Goal: Information Seeking & Learning: Learn about a topic

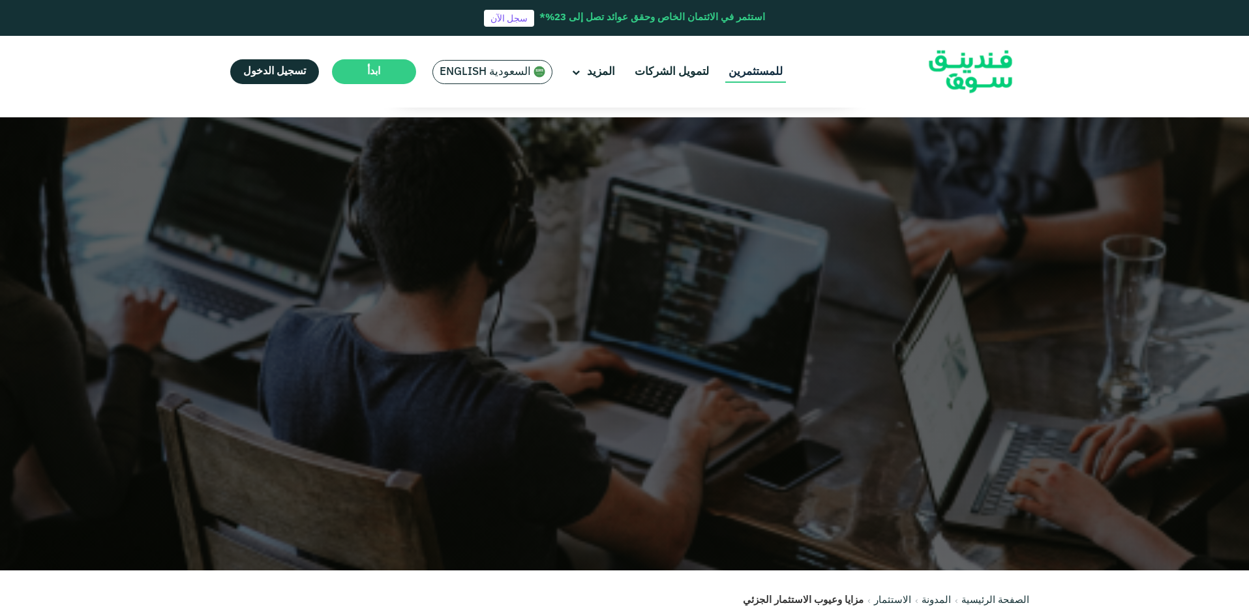
click at [746, 72] on link "للمستثمرين" at bounding box center [755, 72] width 61 height 22
click at [691, 71] on link "لتمويل الشركات" at bounding box center [671, 72] width 81 height 22
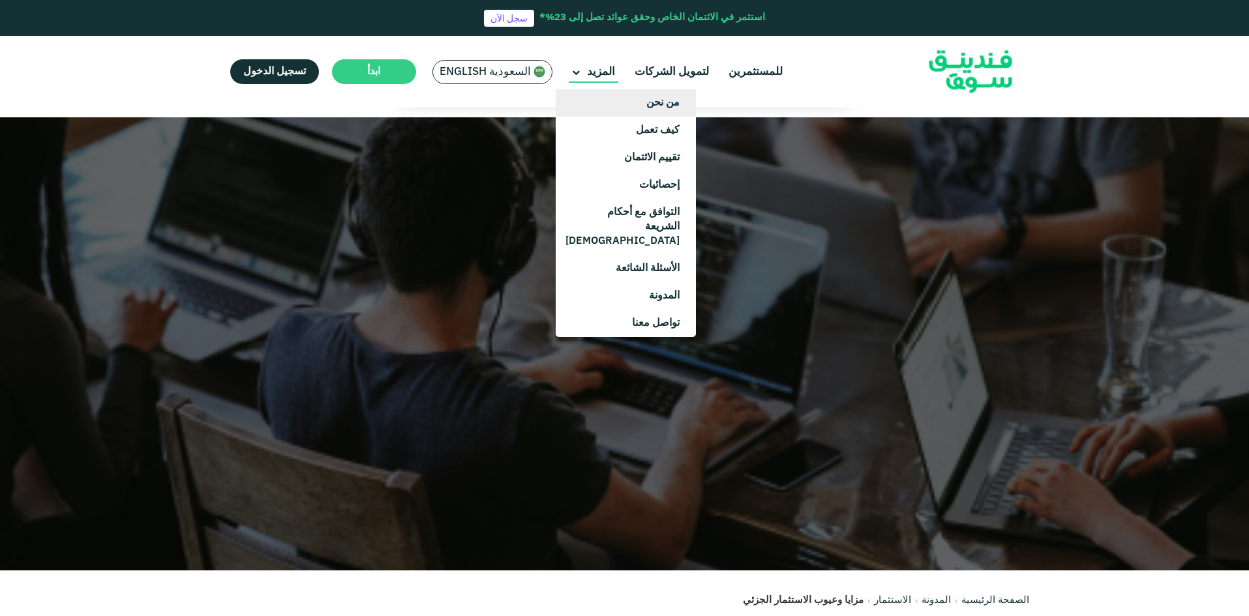
click at [620, 94] on link "من نحن" at bounding box center [626, 102] width 140 height 27
click at [634, 134] on link "كيف تعمل" at bounding box center [626, 130] width 140 height 27
click at [638, 166] on link "تقييم الائتمان" at bounding box center [626, 157] width 140 height 27
click at [641, 177] on link "إحصائيات" at bounding box center [626, 185] width 140 height 27
click at [643, 222] on link "التوافق مع أحكام الشريعة [DEMOGRAPHIC_DATA]" at bounding box center [626, 227] width 140 height 56
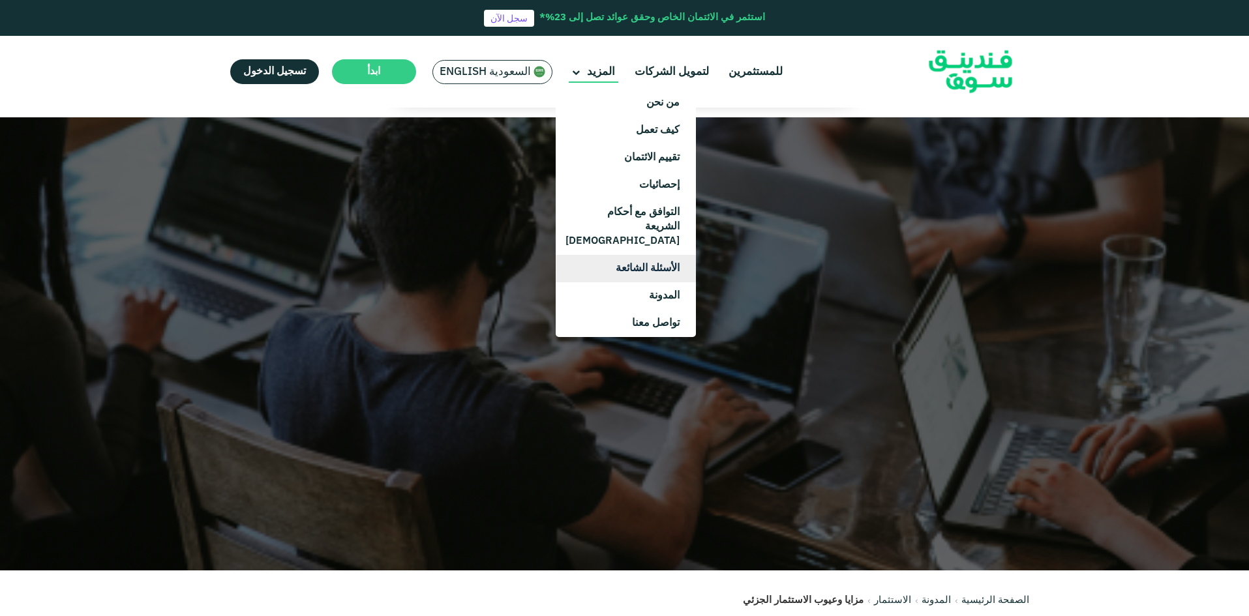
click at [643, 255] on link "الأسئلة الشائعة" at bounding box center [626, 268] width 140 height 27
click at [661, 282] on link "المدونة" at bounding box center [626, 295] width 140 height 27
click at [656, 310] on link "تواصل معنا" at bounding box center [626, 323] width 140 height 27
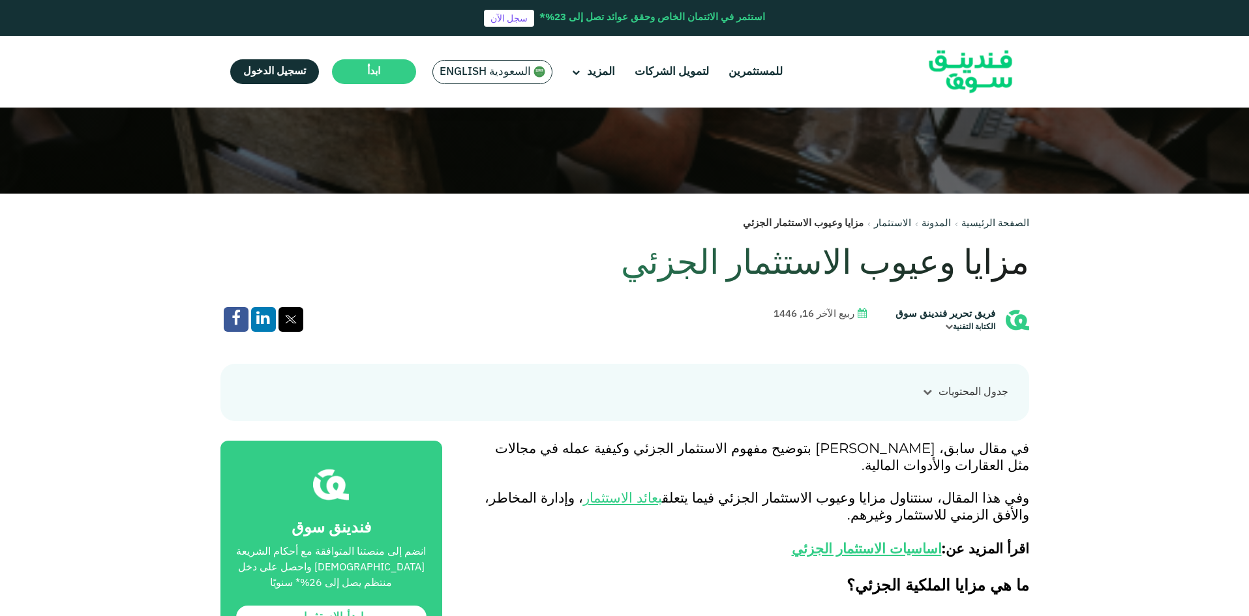
scroll to position [457, 0]
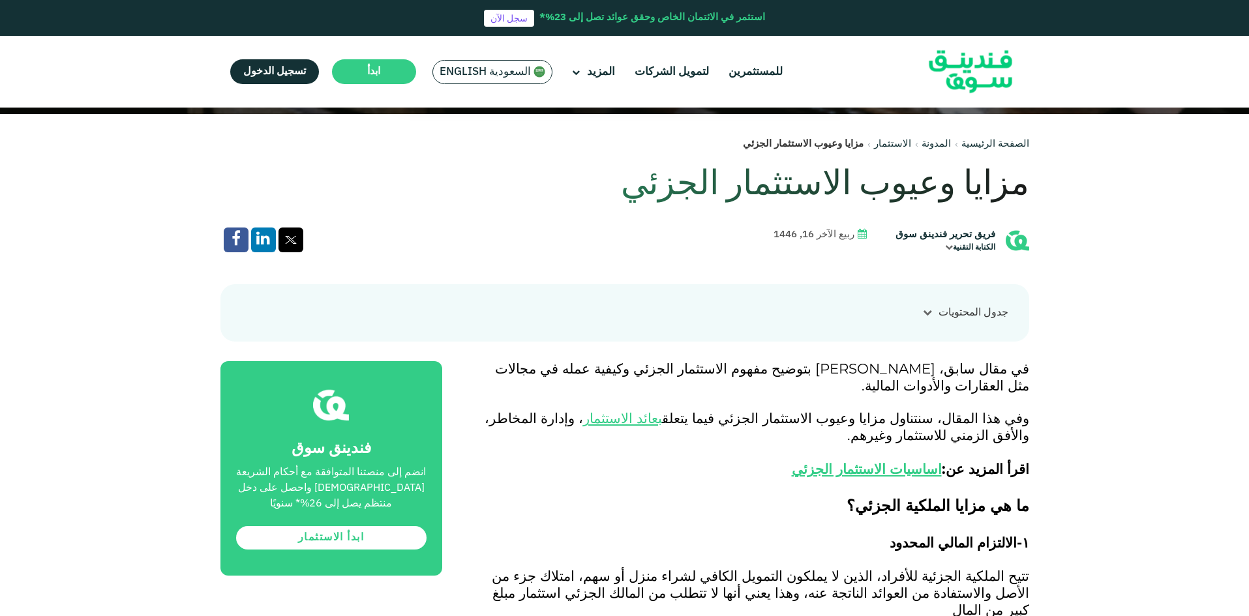
click at [949, 246] on icon at bounding box center [949, 248] width 8 height 8
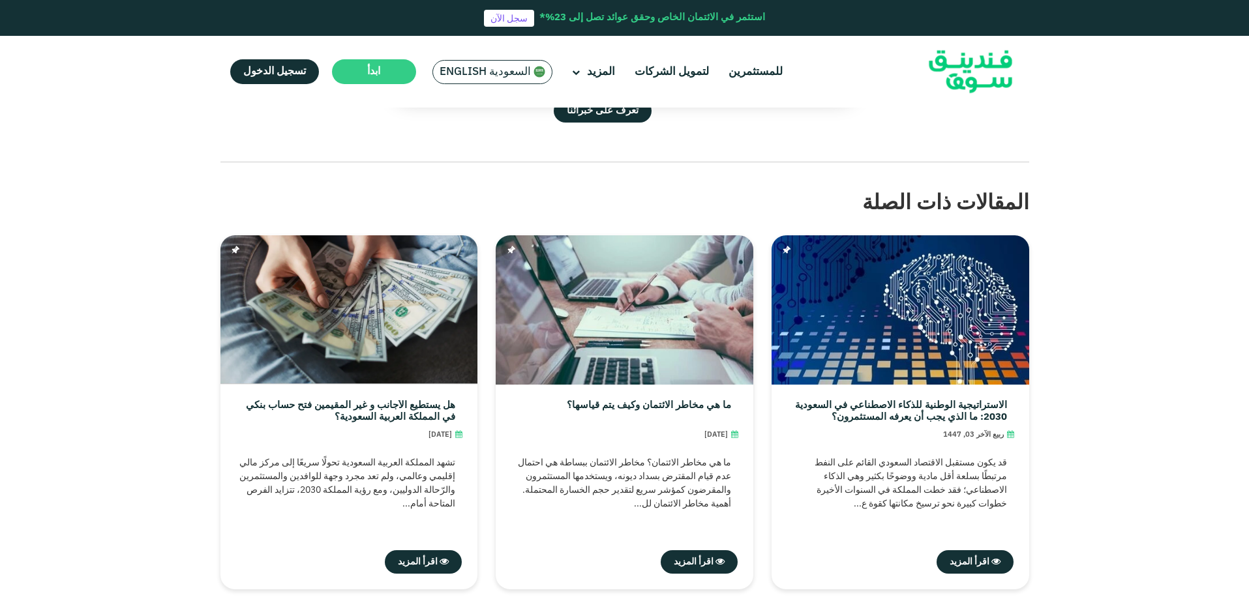
scroll to position [2870, 0]
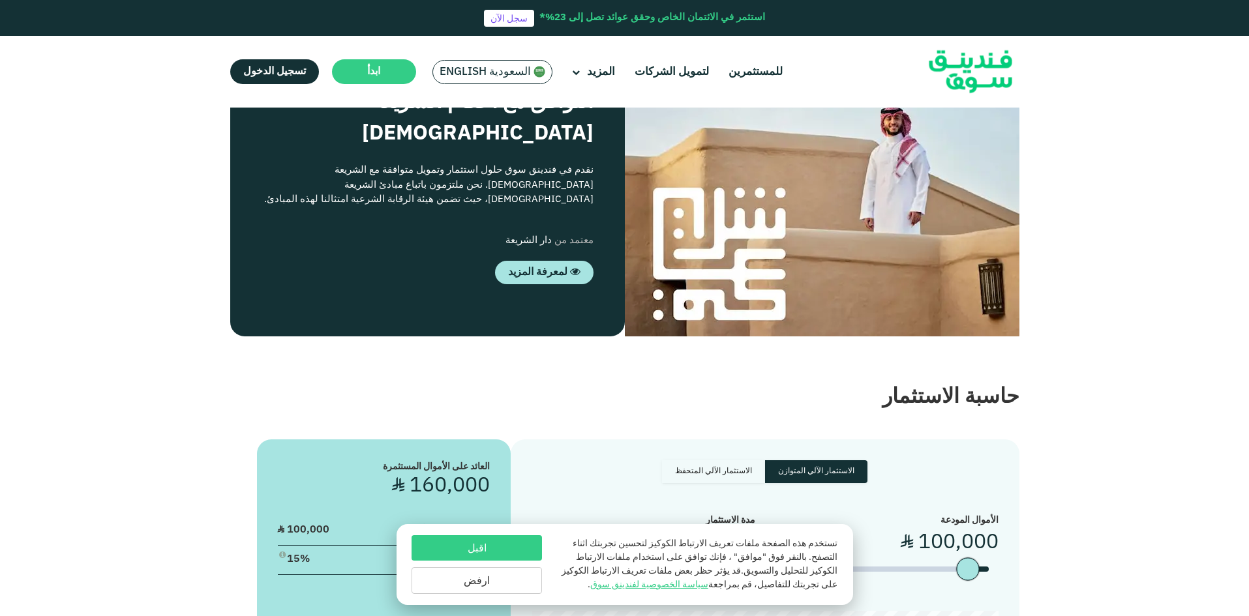
scroll to position [1239, 0]
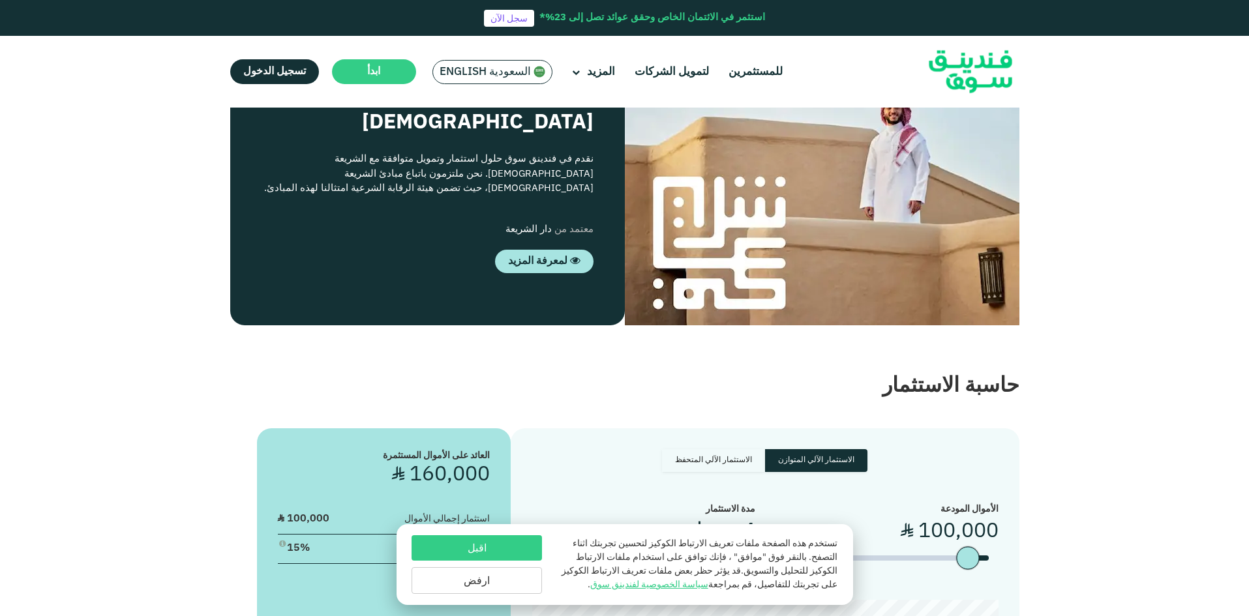
click at [524, 539] on button "اقبل" at bounding box center [477, 548] width 130 height 25
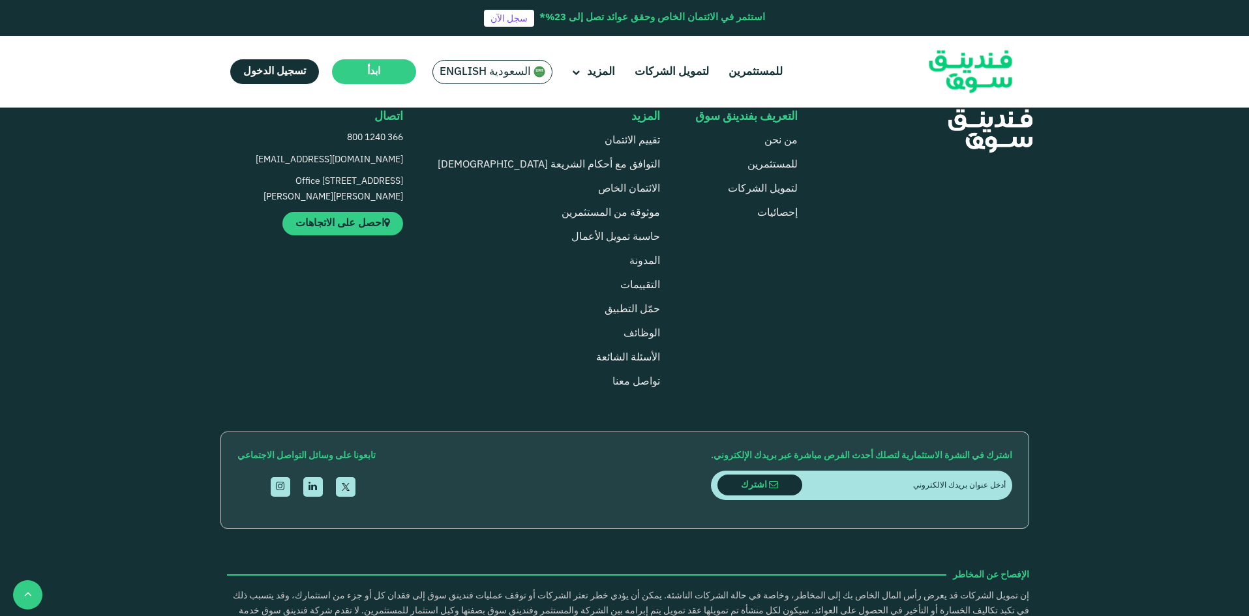
scroll to position [3327, 0]
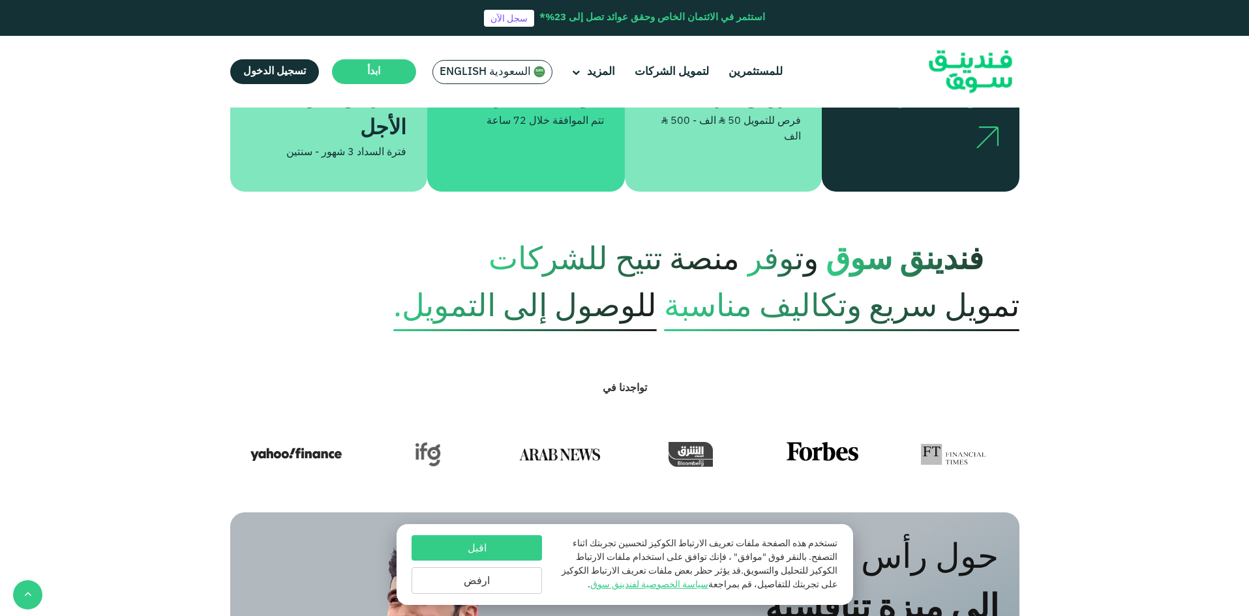
click at [525, 537] on button "اقبل" at bounding box center [477, 548] width 130 height 25
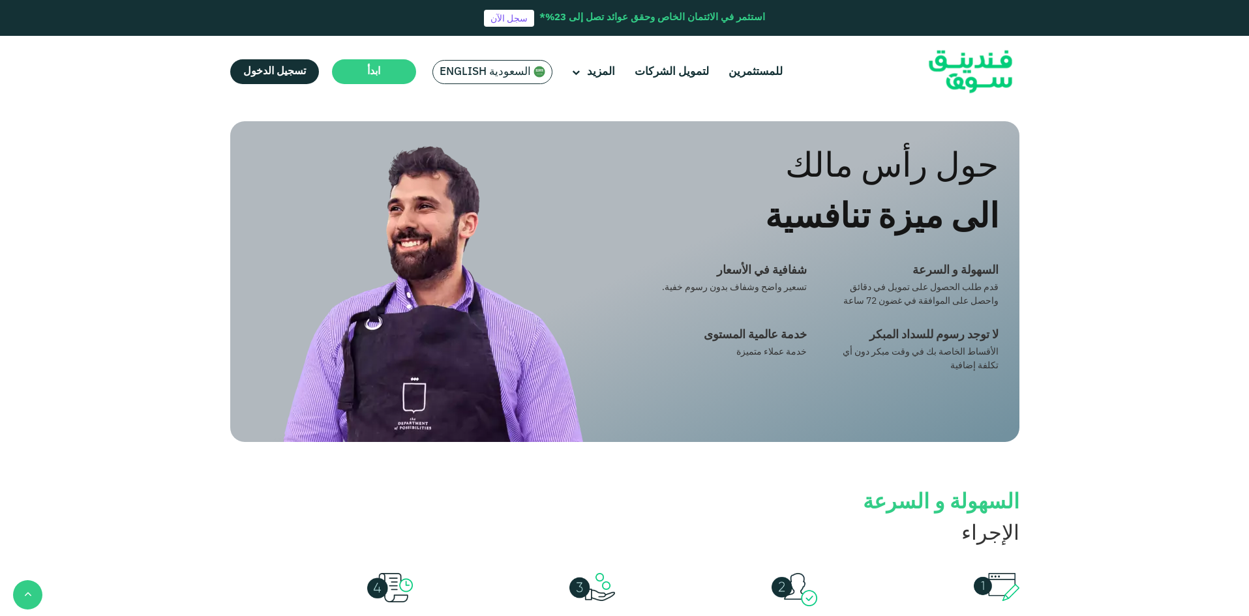
scroll to position [1044, 0]
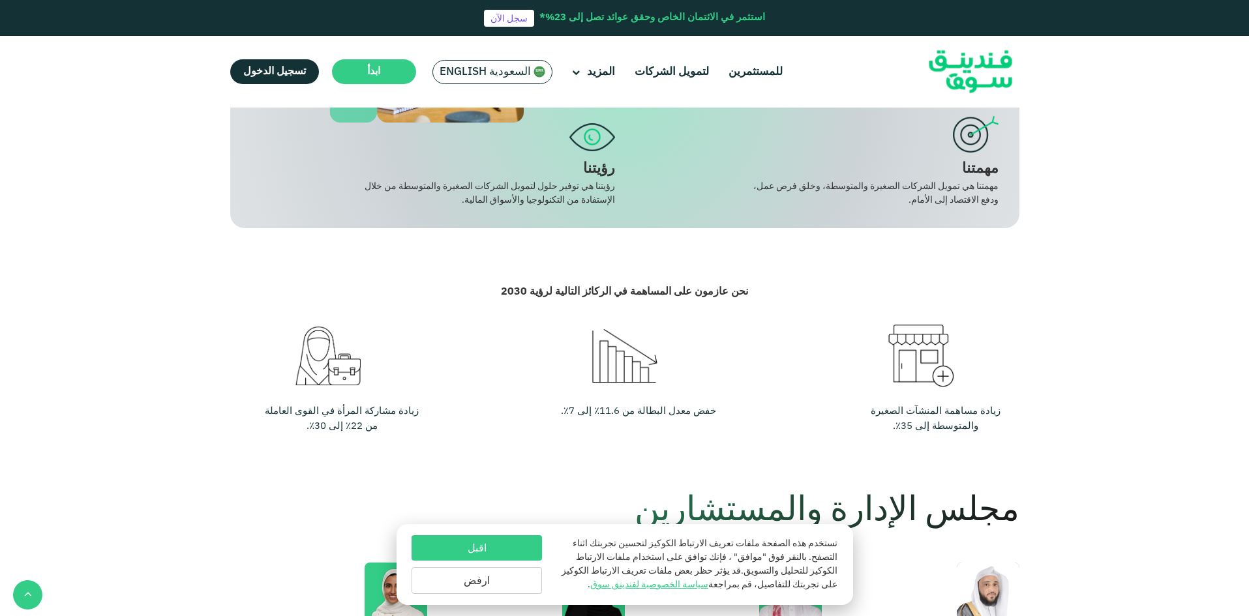
scroll to position [391, 0]
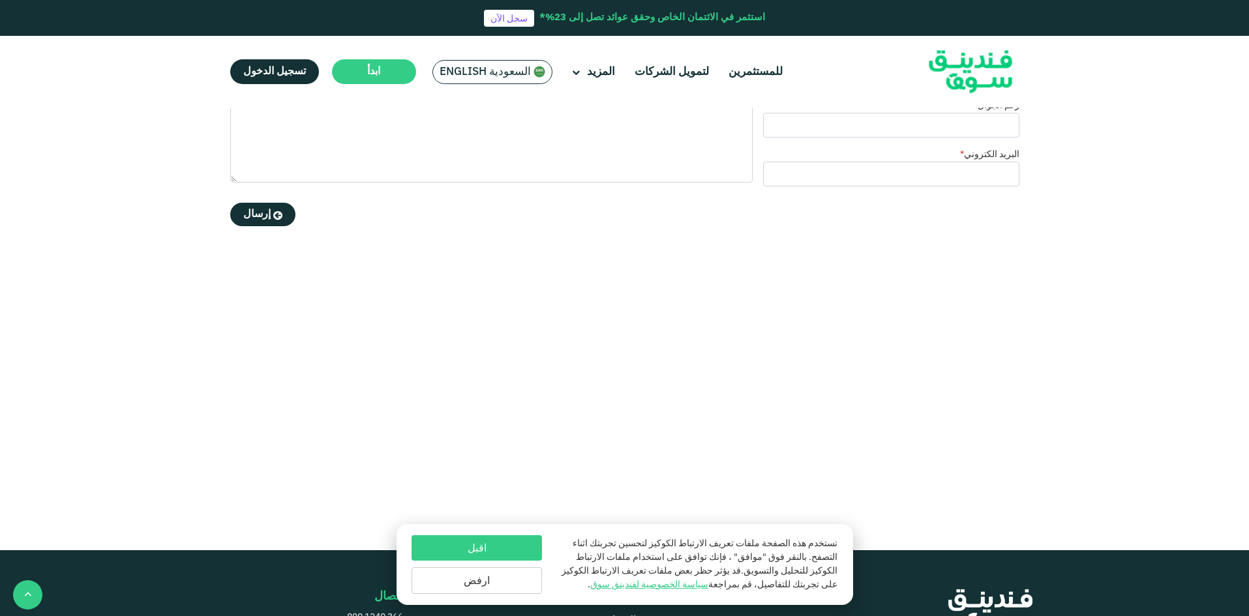
scroll to position [718, 0]
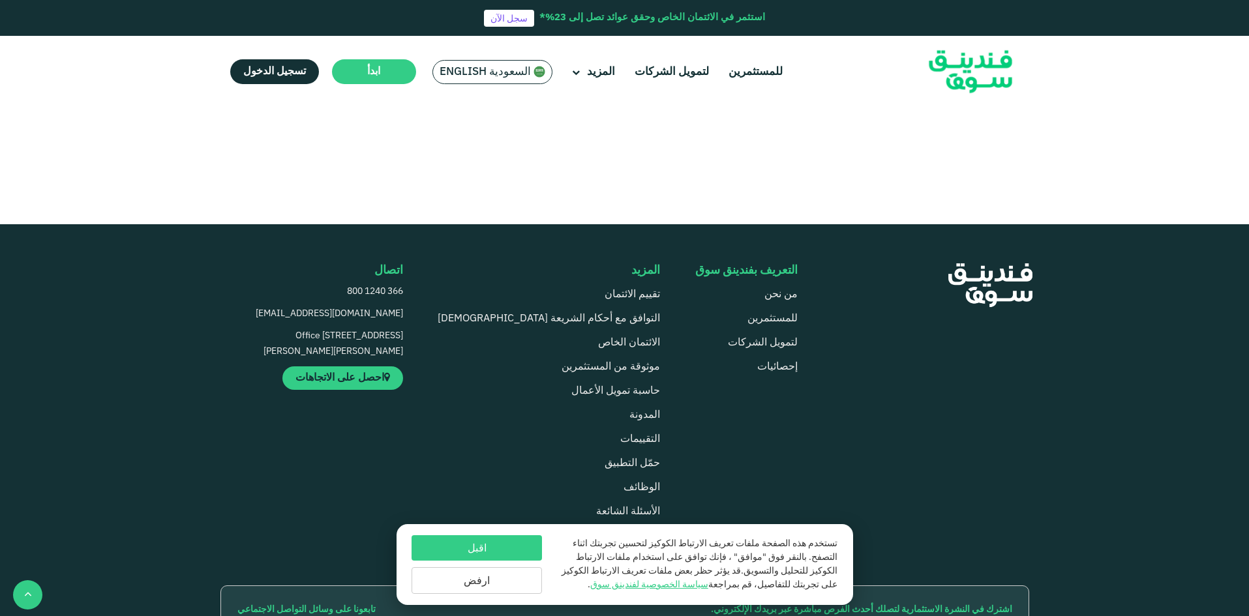
click at [525, 537] on button "اقبل" at bounding box center [477, 548] width 130 height 25
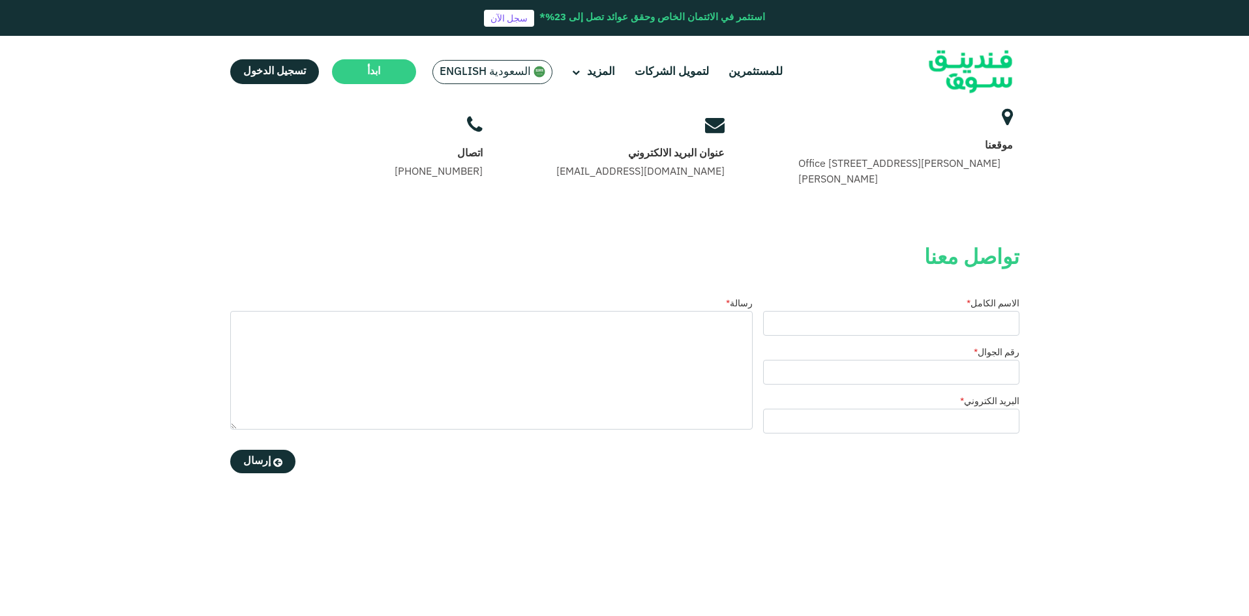
scroll to position [130, 0]
